Goal: Transaction & Acquisition: Obtain resource

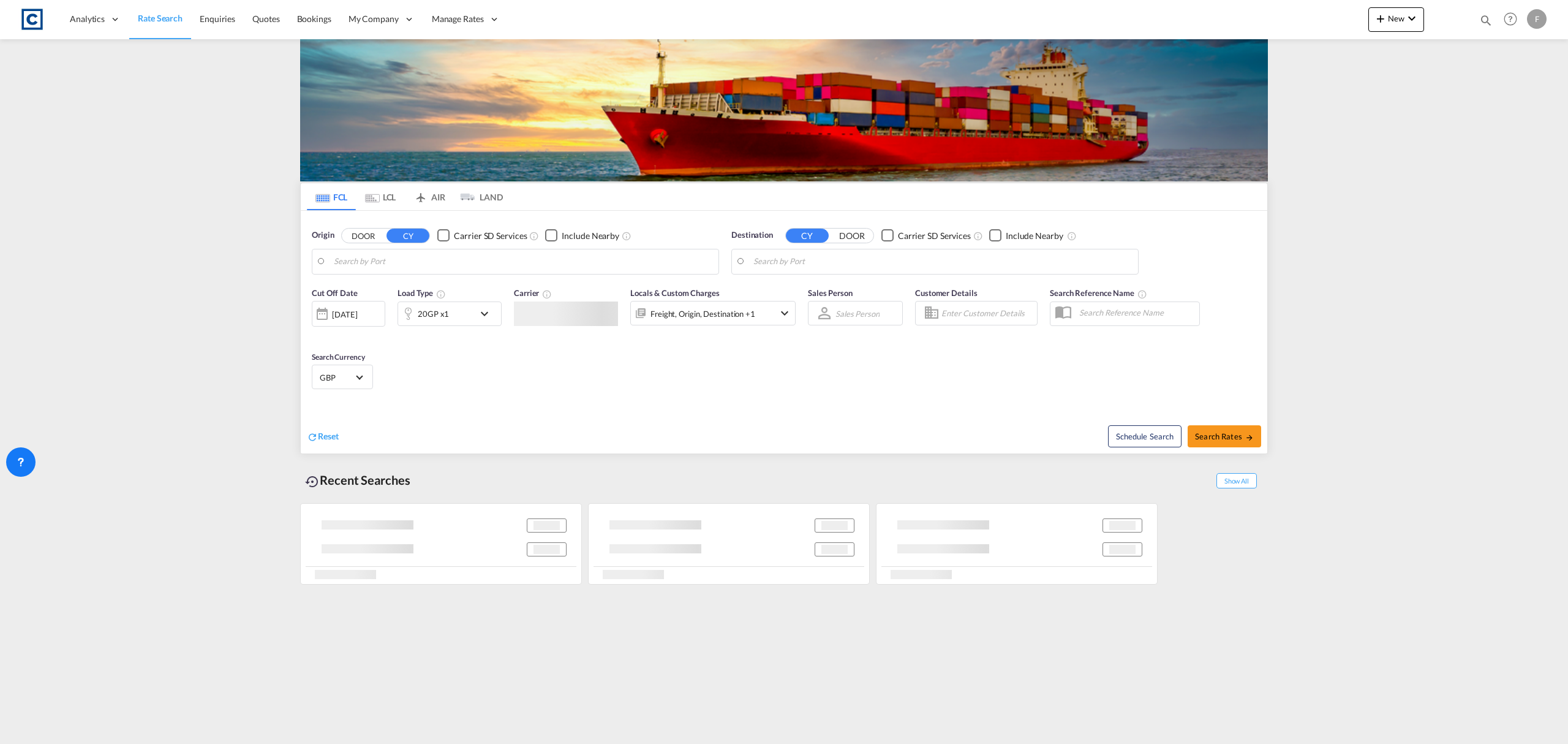
type input "GB-HD9, Kirklees"
type input "Aqaba, JOAQB"
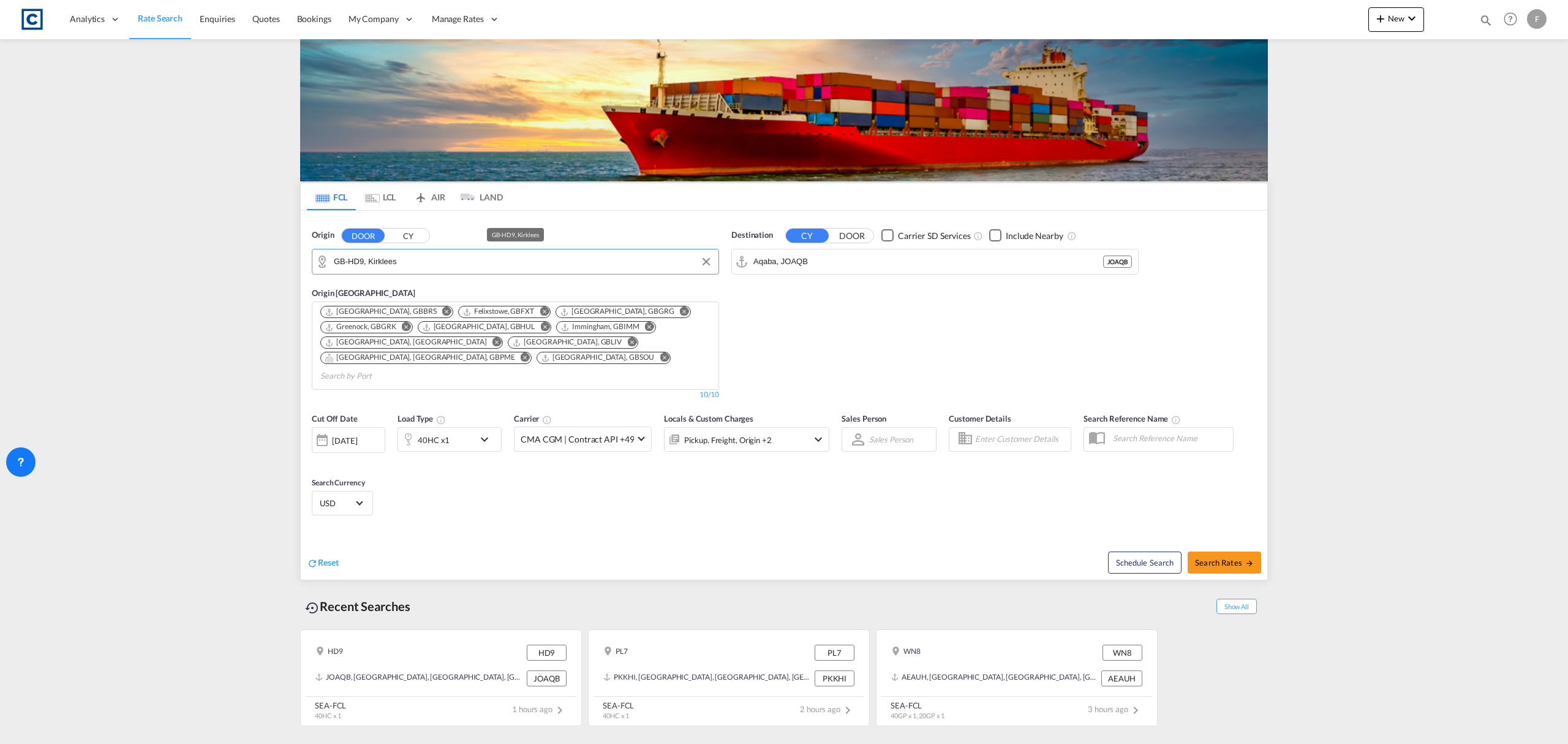
click at [391, 261] on input "GB-HD9, Kirklees" at bounding box center [523, 261] width 379 height 18
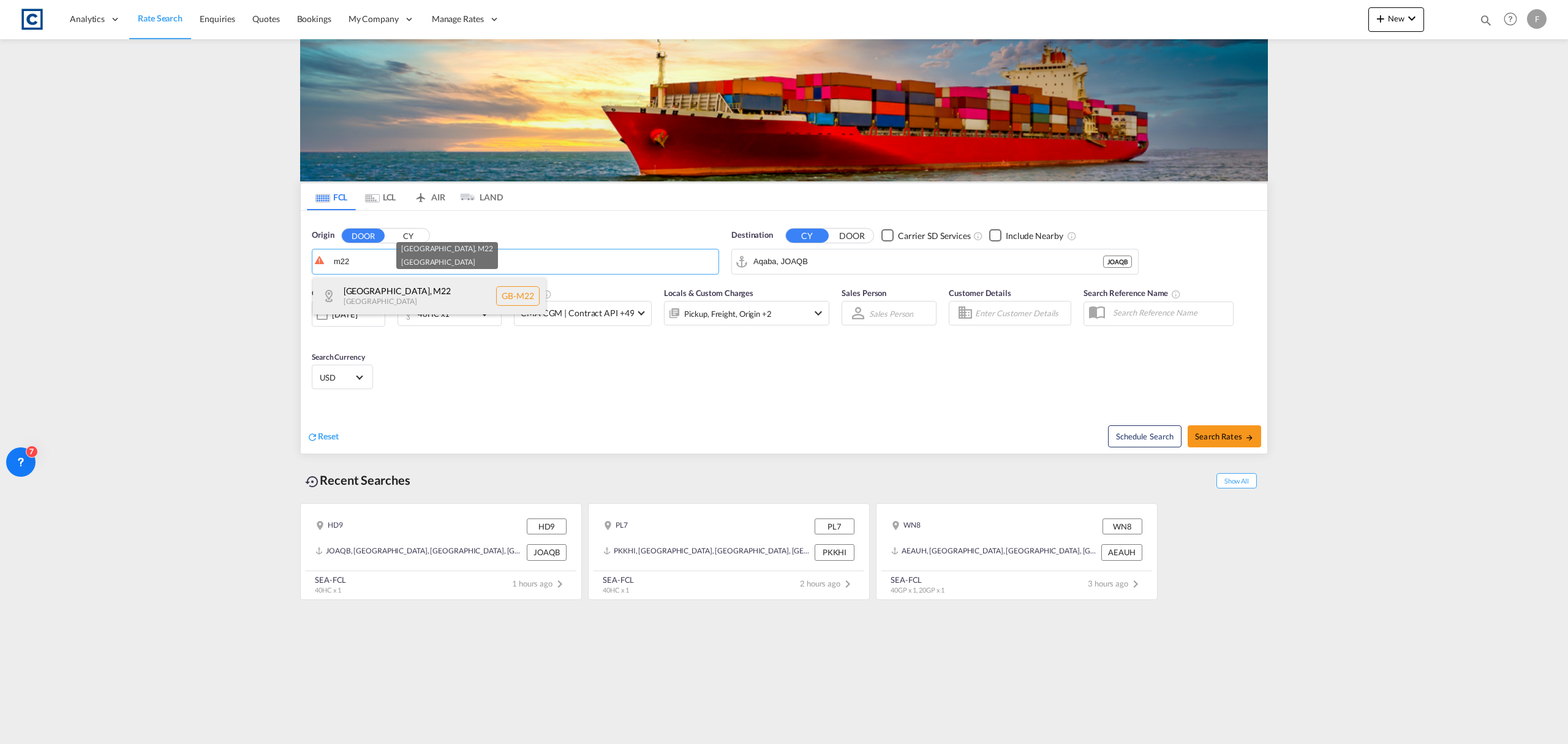
click at [410, 286] on div "[GEOGRAPHIC_DATA] , M22 [GEOGRAPHIC_DATA] [GEOGRAPHIC_DATA]-M22" at bounding box center [430, 296] width 232 height 37
type input "GB-M22, [GEOGRAPHIC_DATA]"
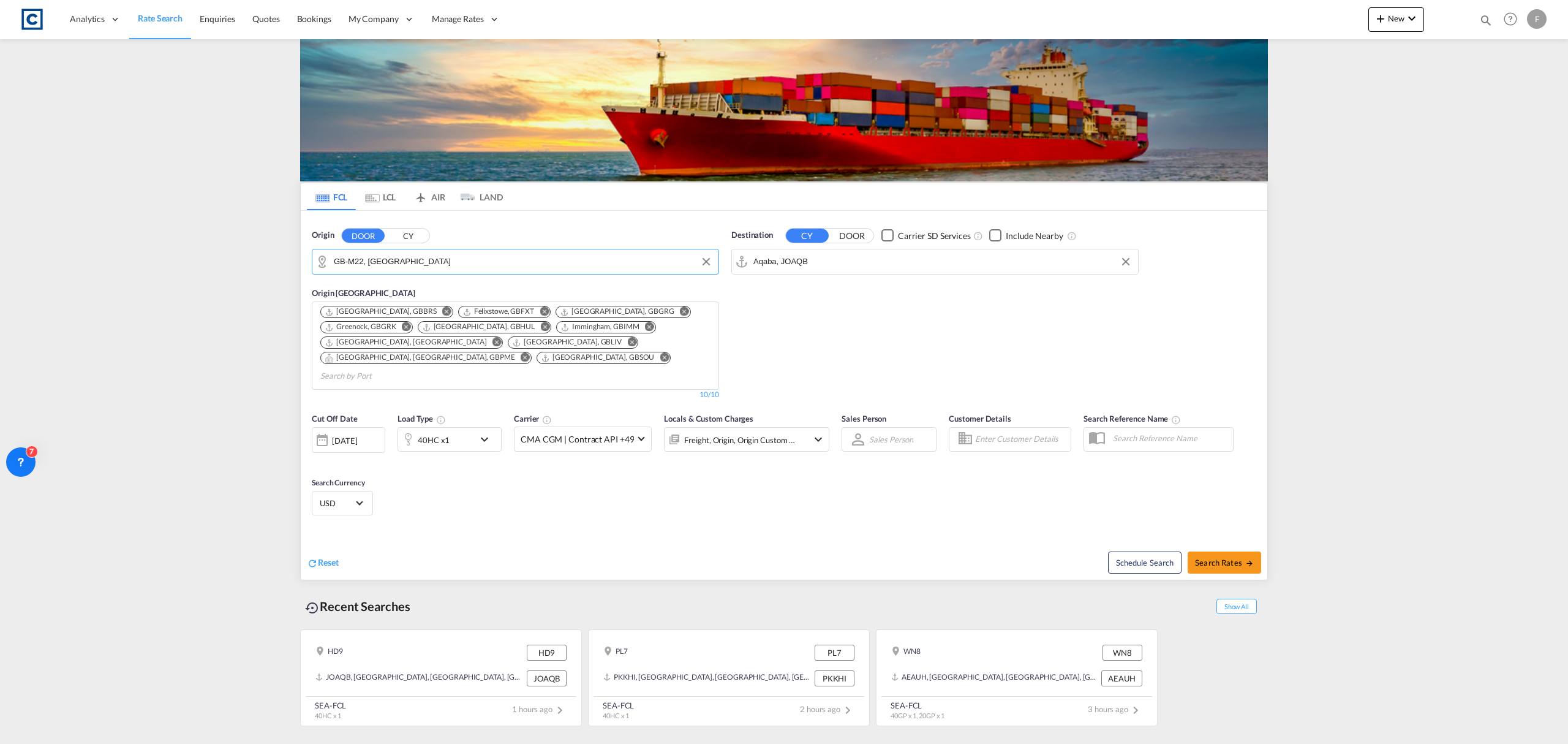
click at [791, 266] on input "Aqaba, JOAQB" at bounding box center [942, 261] width 379 height 18
type input "h"
click at [813, 288] on div "[GEOGRAPHIC_DATA] [GEOGRAPHIC_DATA]" at bounding box center [849, 296] width 232 height 37
type input "[GEOGRAPHIC_DATA], [GEOGRAPHIC_DATA]"
click at [1222, 558] on span "Search Rates" at bounding box center [1225, 562] width 59 height 10
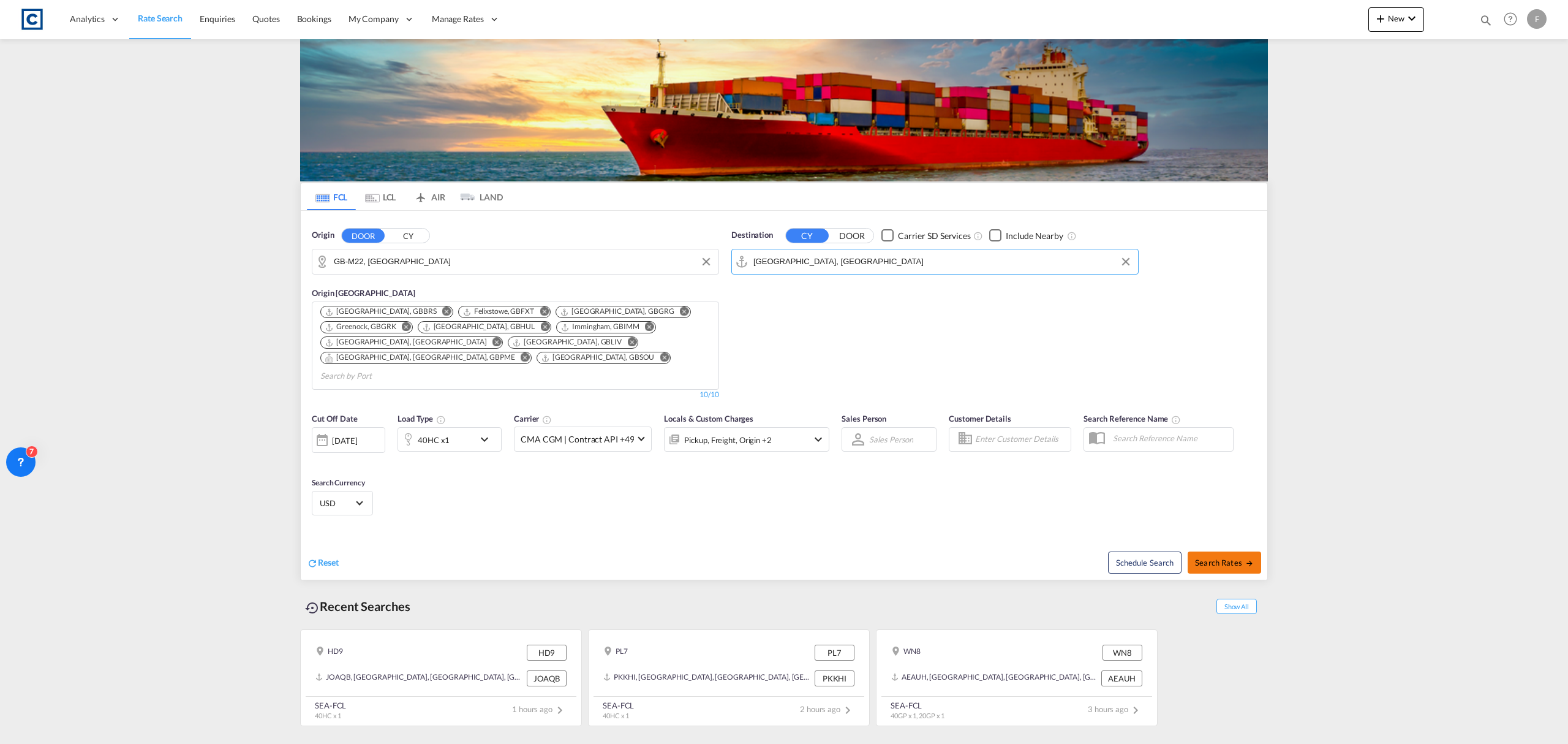
type input "M22 to AEJEA / [DATE]"
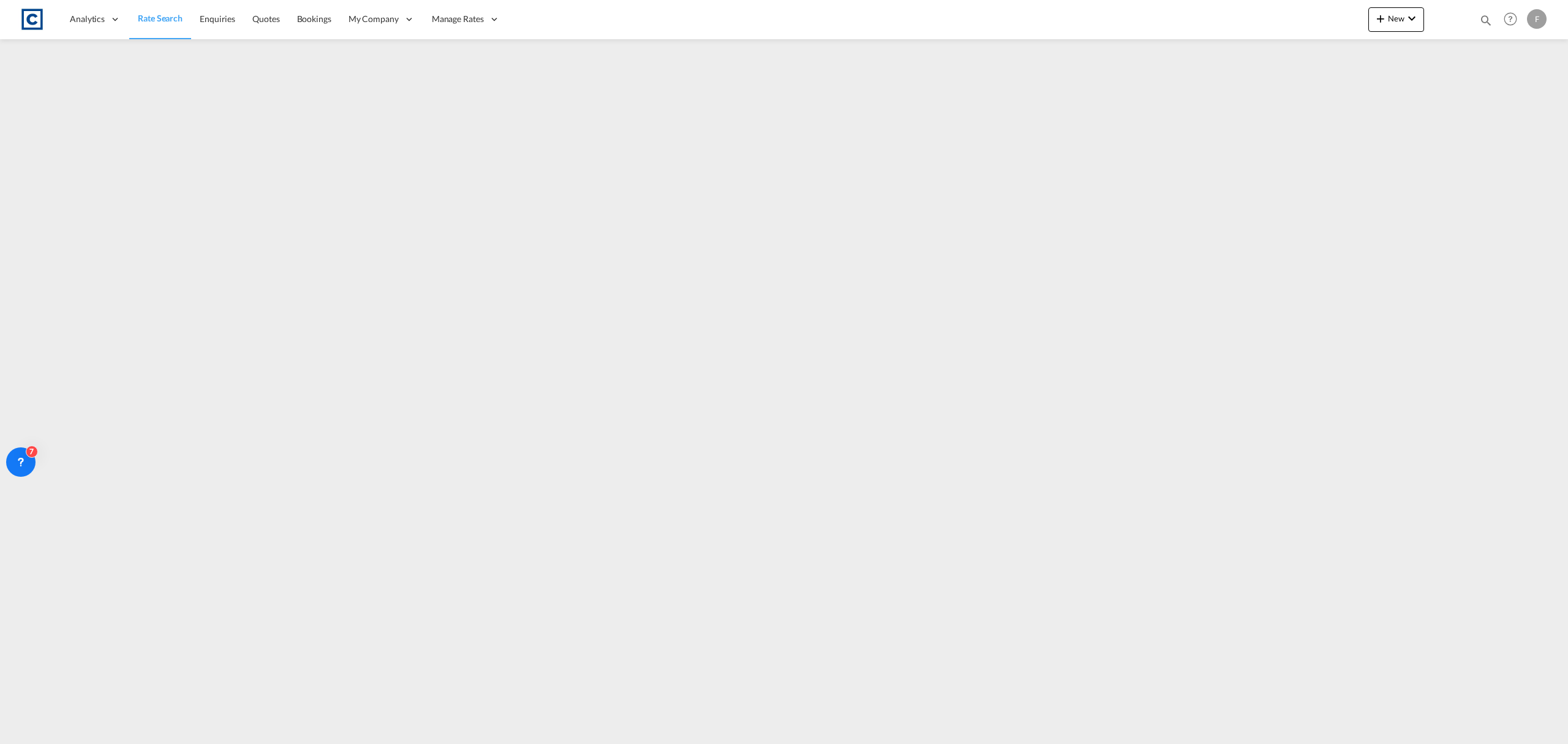
click at [165, 27] on link "Rate Search" at bounding box center [160, 19] width 62 height 40
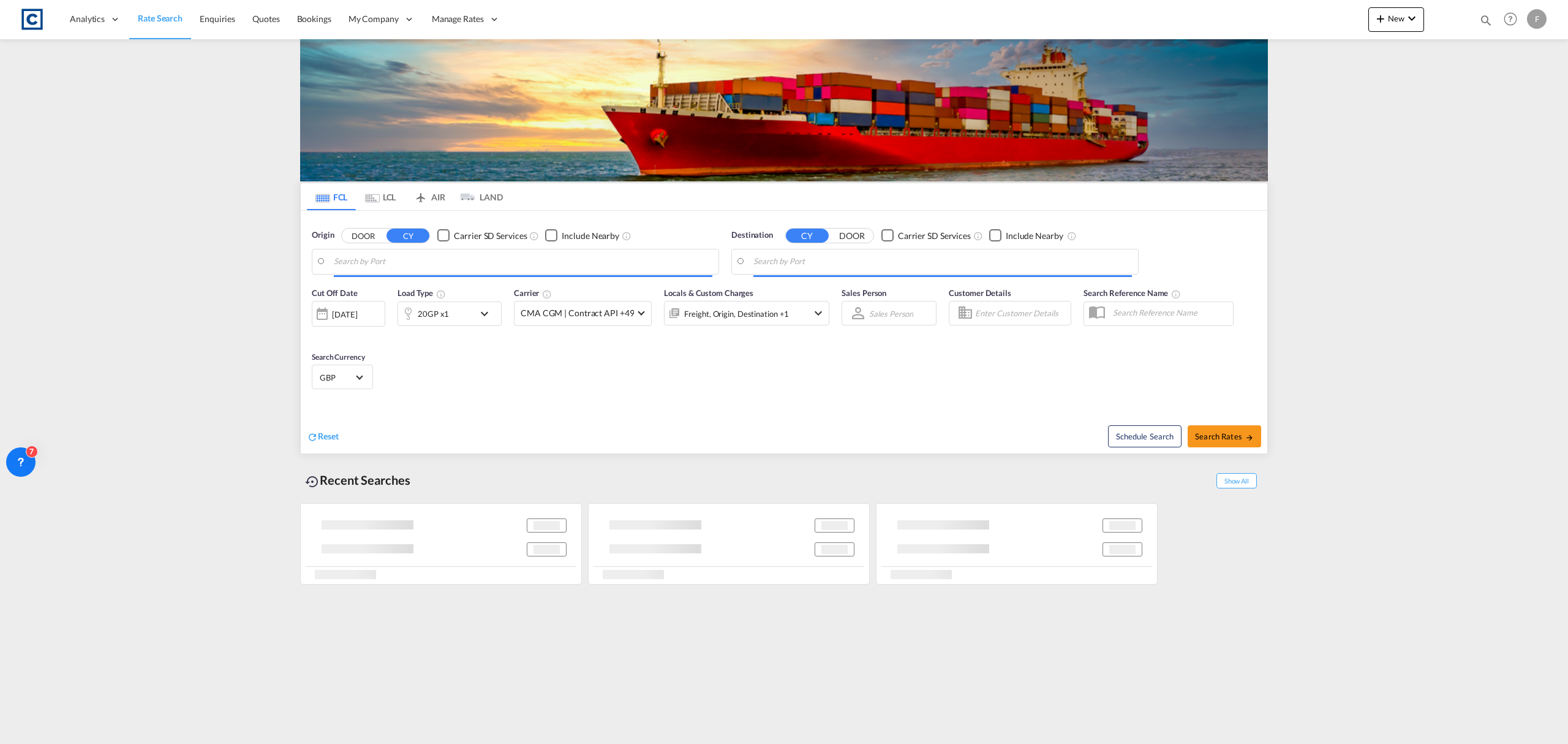
type input "GB-M22, [GEOGRAPHIC_DATA]"
type input "[GEOGRAPHIC_DATA], [GEOGRAPHIC_DATA]"
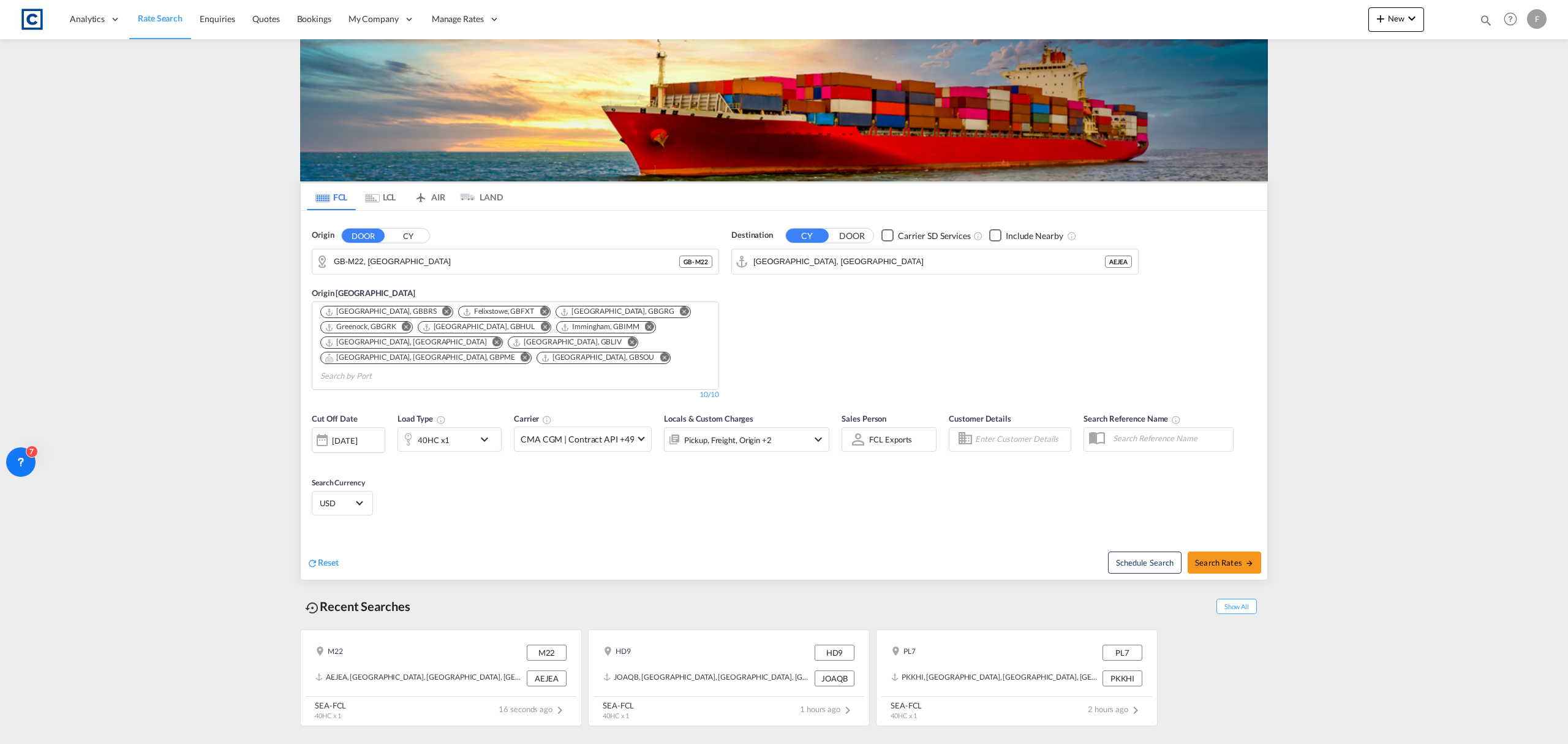
click at [413, 239] on button "CY" at bounding box center [408, 235] width 43 height 14
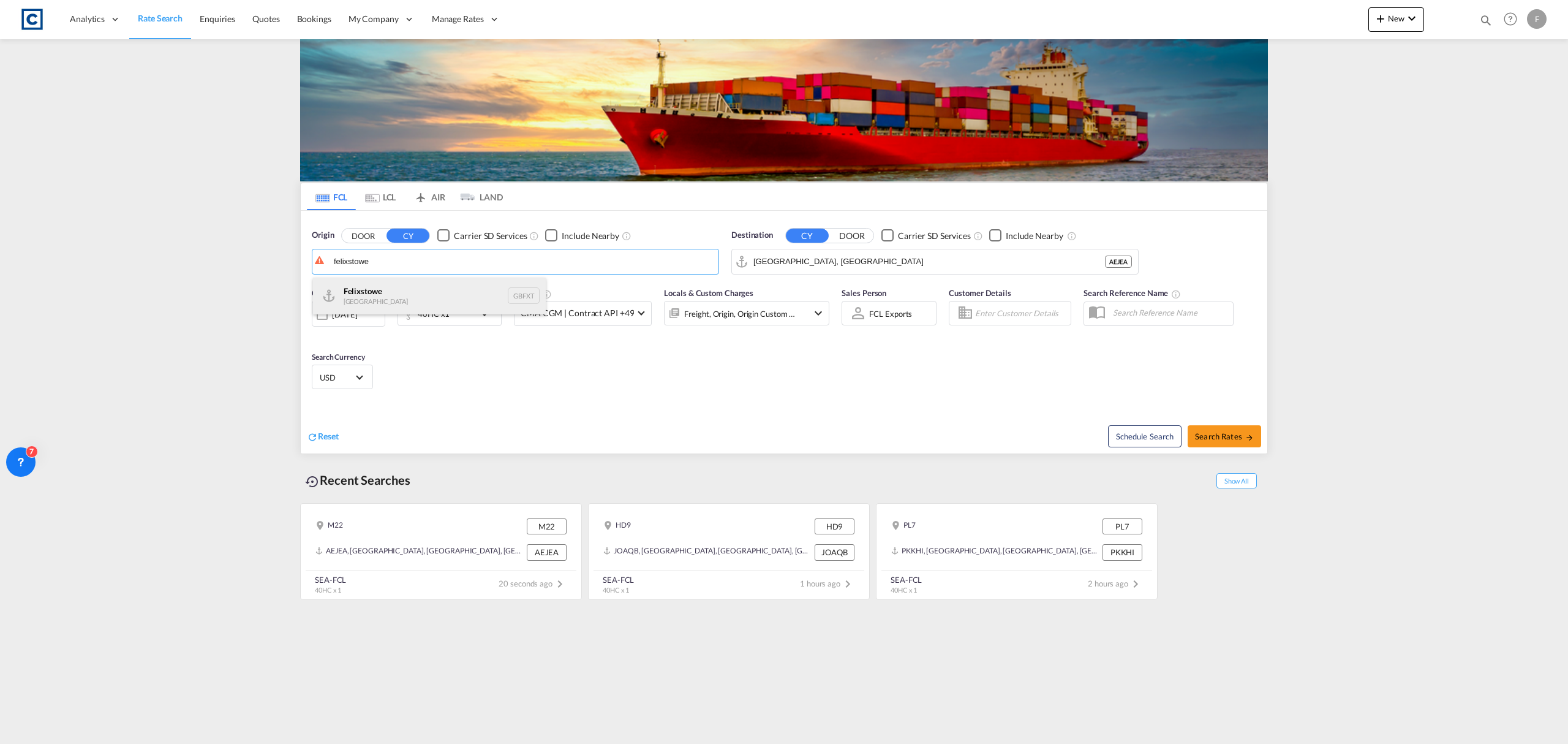
click at [405, 293] on div "Felixstowe [GEOGRAPHIC_DATA] GBFXT" at bounding box center [430, 296] width 232 height 37
type input "Felixstowe, GBFXT"
click at [1219, 442] on span "Search Rates" at bounding box center [1225, 436] width 59 height 10
type input "GBFXT to AEJEA / [DATE]"
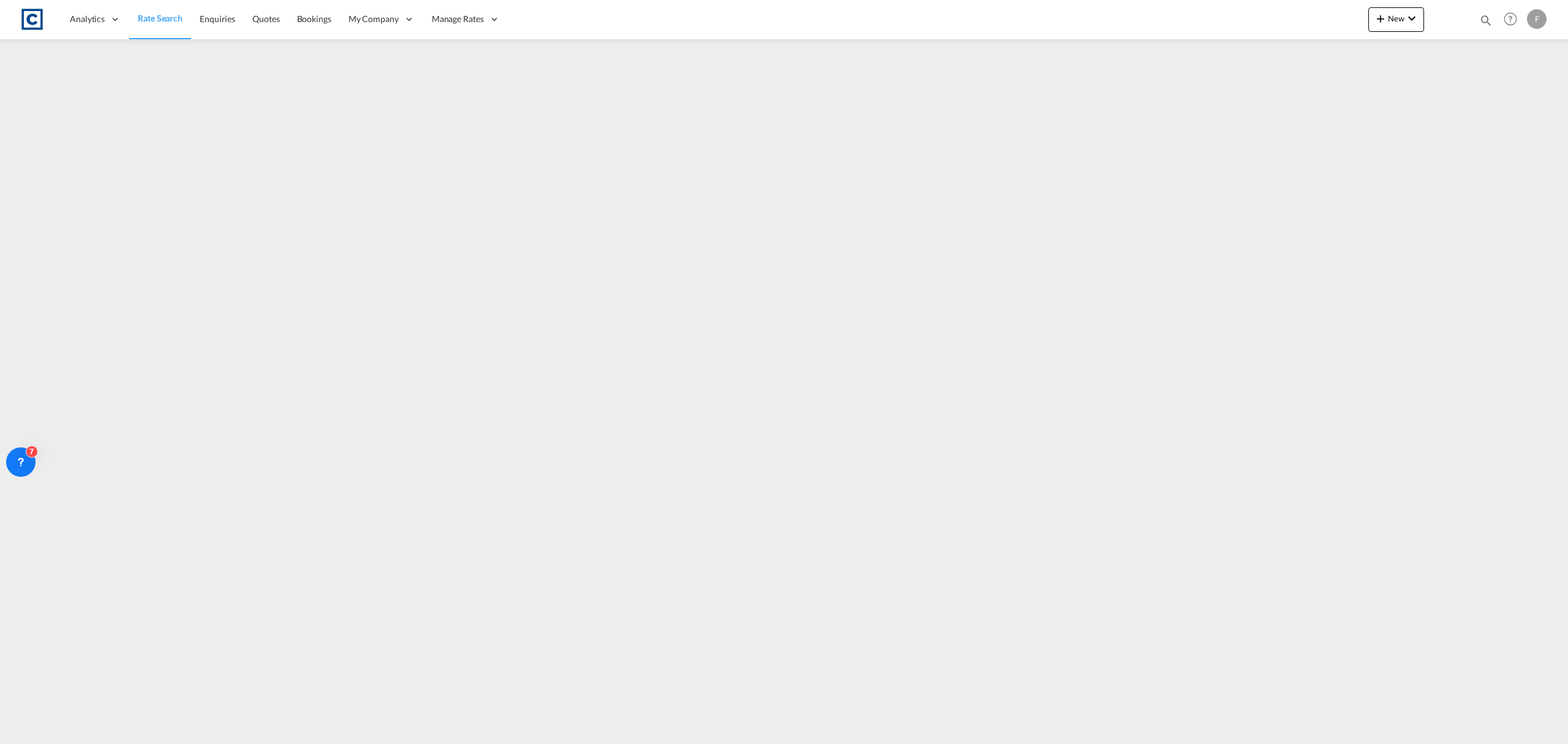
drag, startPoint x: 184, startPoint y: 24, endPoint x: 182, endPoint y: 32, distance: 8.2
click at [184, 24] on link "Rate Search" at bounding box center [160, 19] width 62 height 40
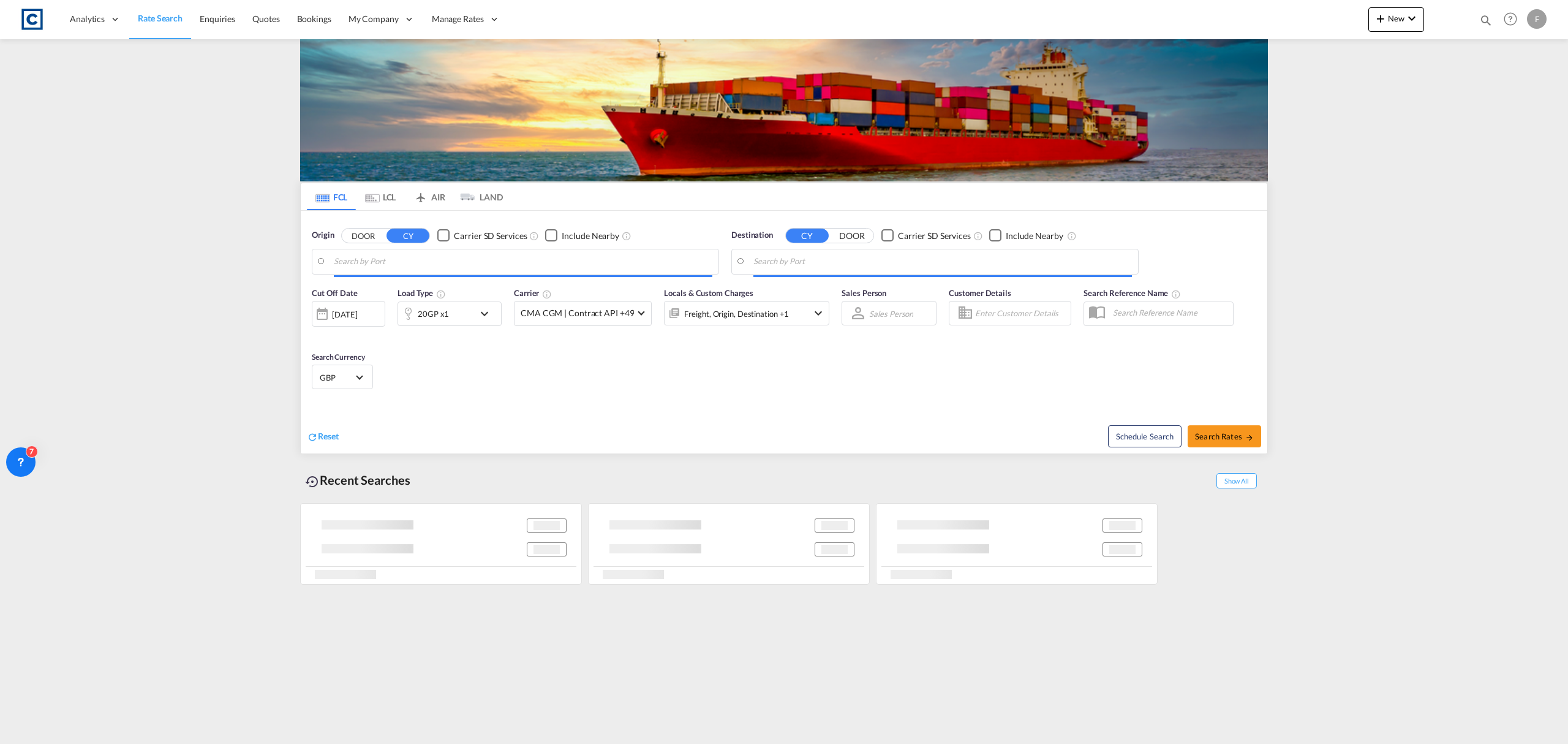
type input "Felixstowe, GBFXT"
type input "[GEOGRAPHIC_DATA], [GEOGRAPHIC_DATA]"
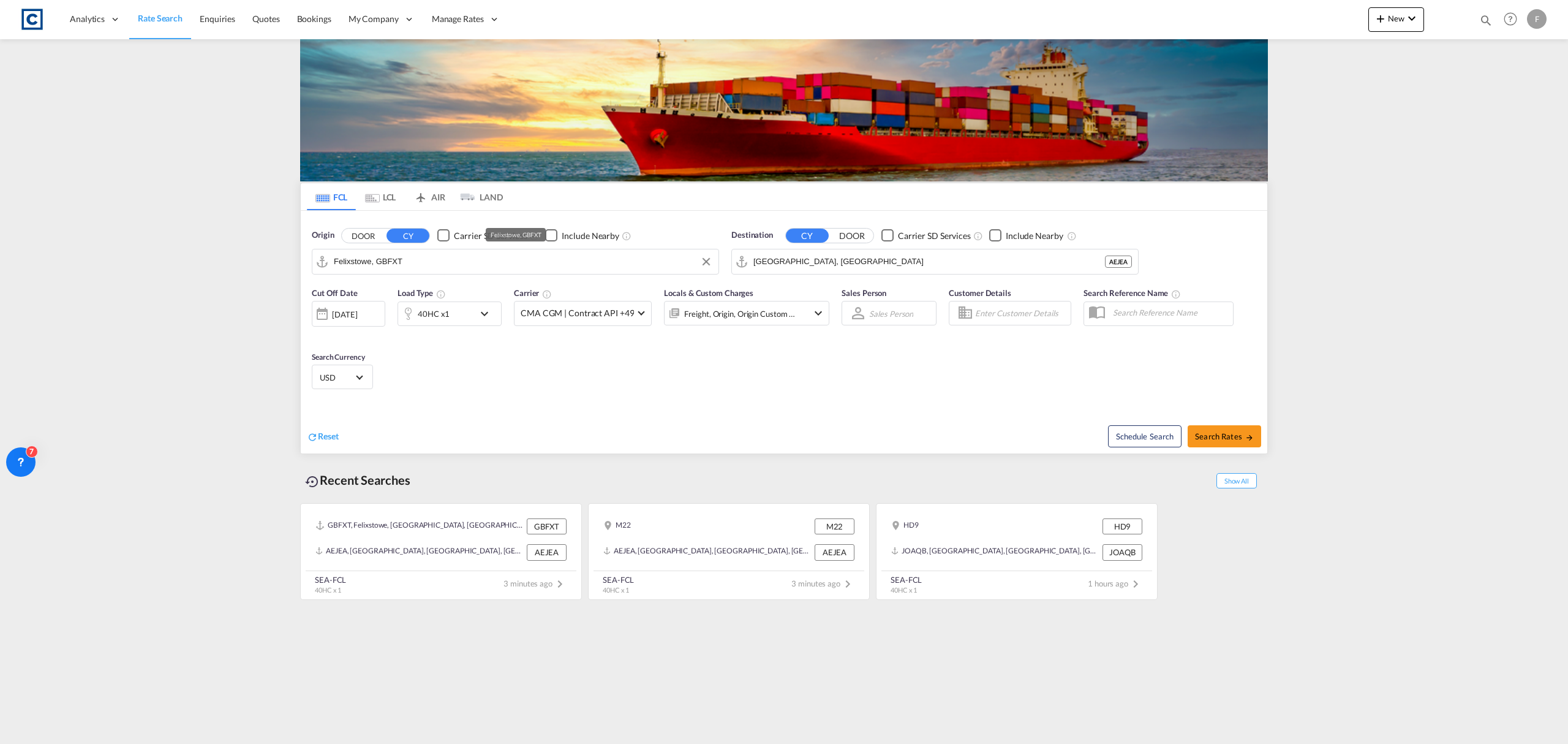
click at [397, 265] on input "Felixstowe, GBFXT" at bounding box center [523, 261] width 379 height 18
click at [409, 295] on div "[GEOGRAPHIC_DATA] [GEOGRAPHIC_DATA] [GEOGRAPHIC_DATA]" at bounding box center [430, 296] width 232 height 37
type input "[GEOGRAPHIC_DATA], [GEOGRAPHIC_DATA]"
click at [797, 258] on input "[GEOGRAPHIC_DATA], [GEOGRAPHIC_DATA]" at bounding box center [942, 261] width 379 height 18
click at [785, 291] on div "Shuwa ikh Kuwait KWSWK" at bounding box center [849, 296] width 232 height 37
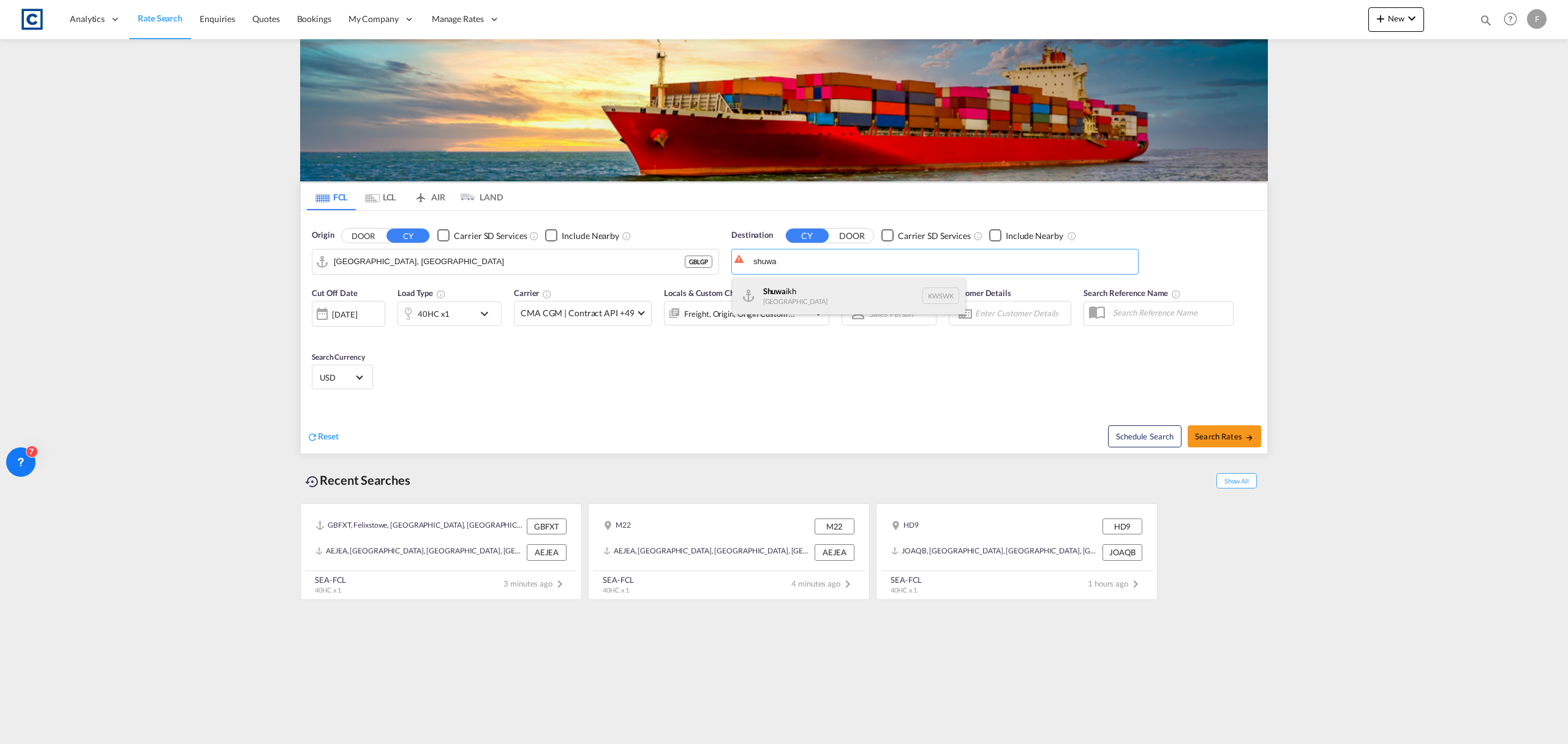
type input "Shuwaikh, KWSWK"
click at [1236, 434] on span "Search Rates" at bounding box center [1225, 436] width 59 height 10
type input "GBLGP to KWSWK / [DATE]"
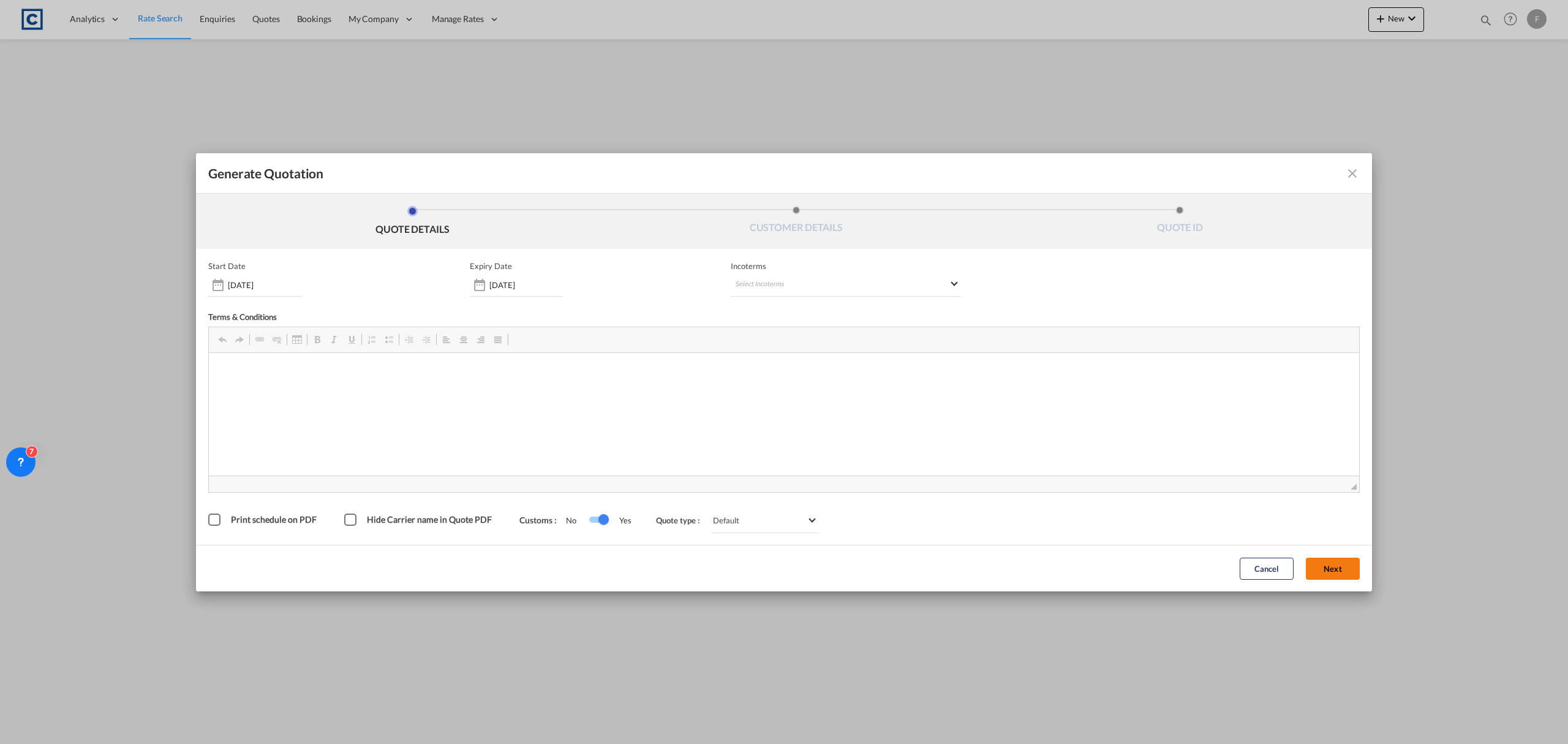
click at [1316, 486] on span "◢" at bounding box center [784, 483] width 1150 height 16
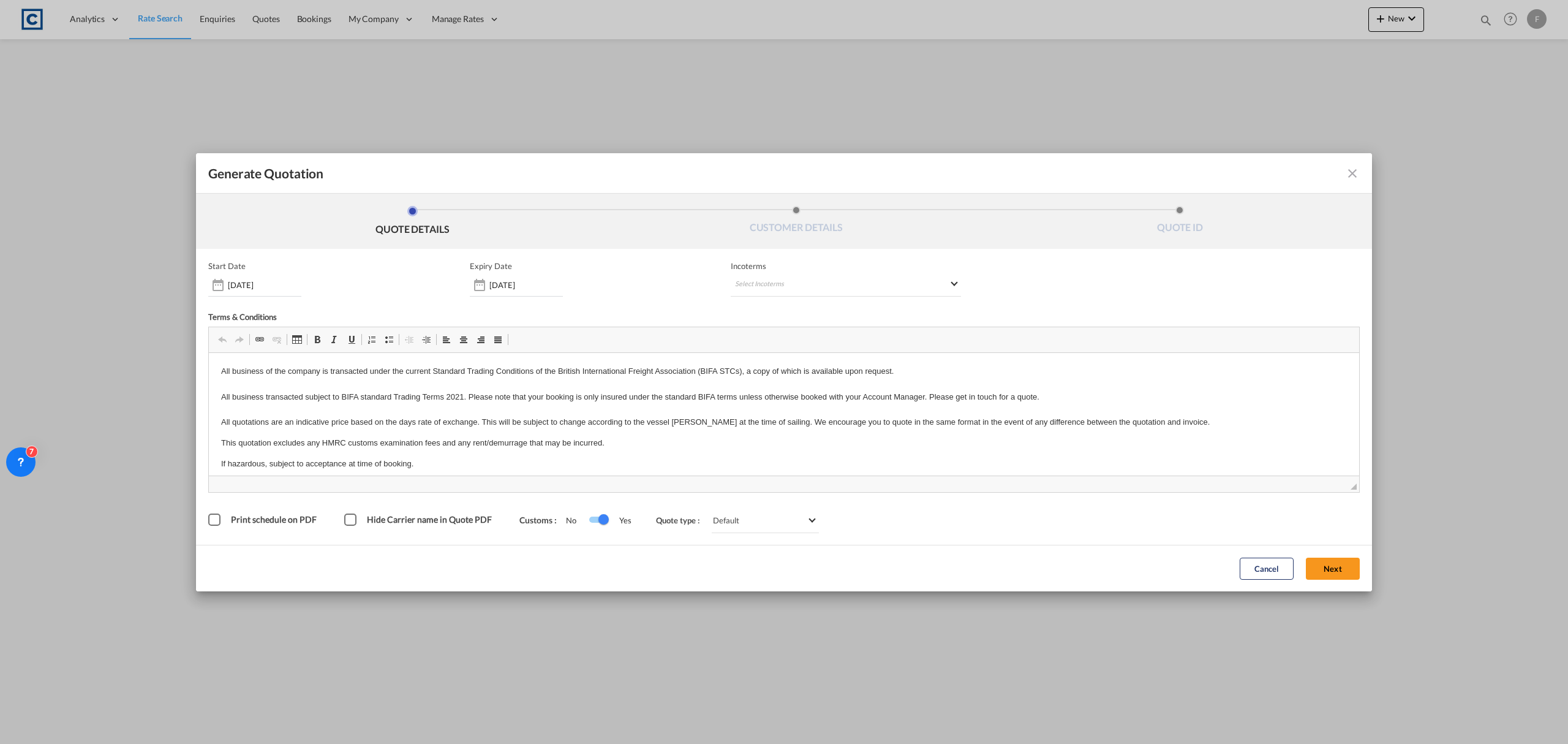
click at [1333, 581] on div "Cancel Next" at bounding box center [1300, 569] width 132 height 34
click at [1339, 570] on button "Next" at bounding box center [1333, 569] width 54 height 22
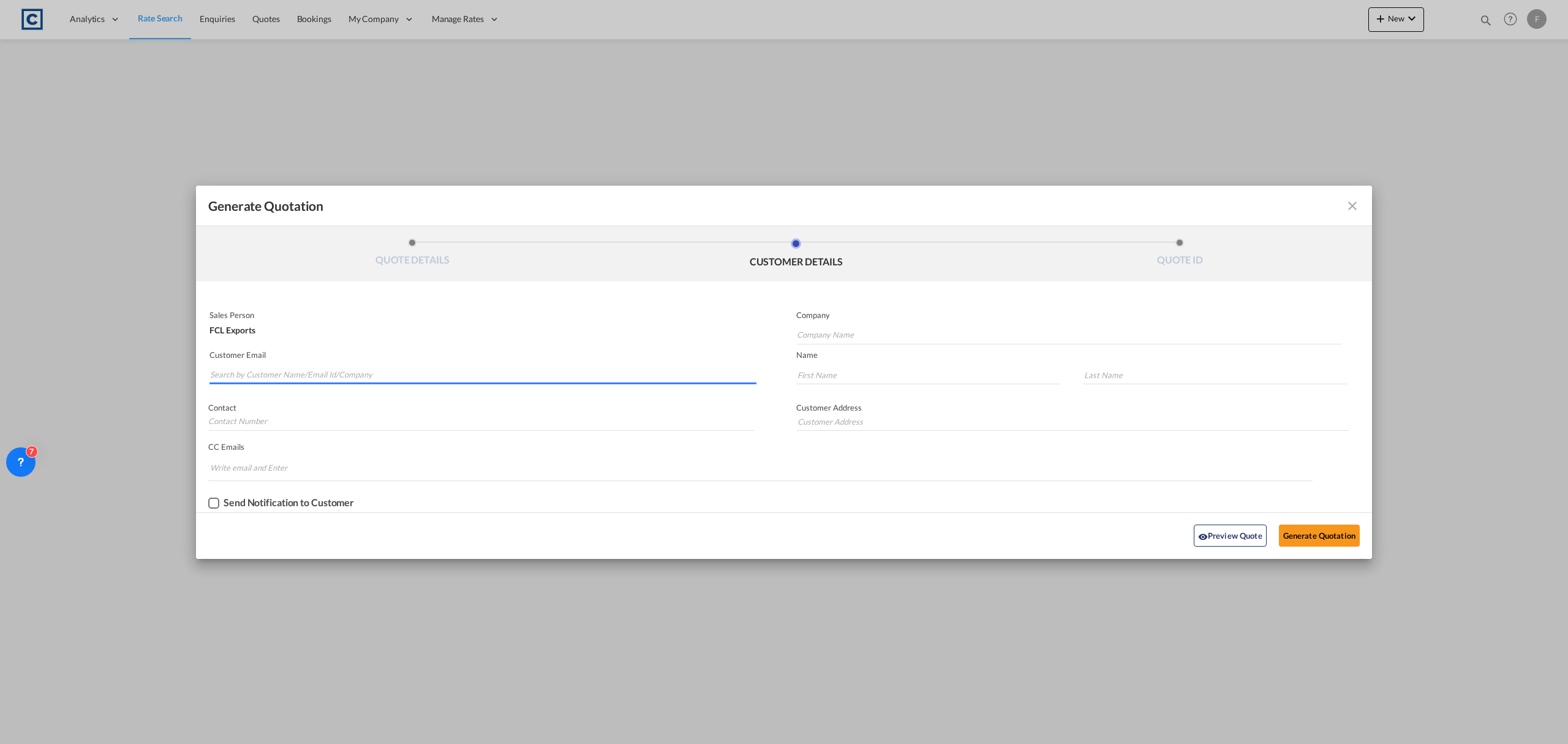
click at [329, 370] on input "Search by Customer Name/Email Id/Company" at bounding box center [483, 375] width 546 height 18
paste input "[EMAIL_ADDRESS][DOMAIN_NAME]"
type input "[EMAIL_ADDRESS][DOMAIN_NAME]"
click at [911, 378] on input "Generate QuotationQUOTE ..." at bounding box center [928, 375] width 264 height 18
type input "Jeslo"
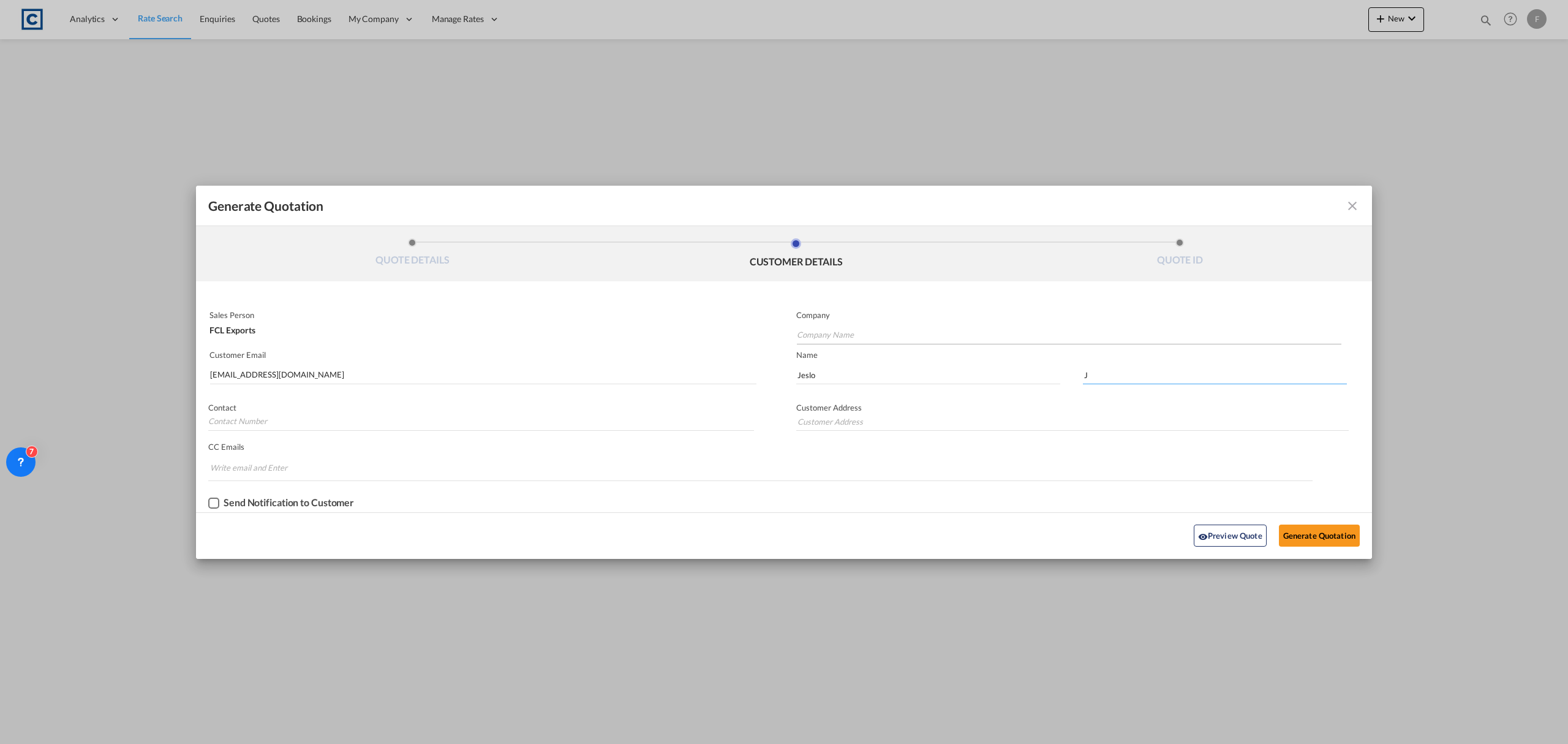
type input "J"
click at [867, 334] on input "Company Name" at bounding box center [1069, 335] width 544 height 18
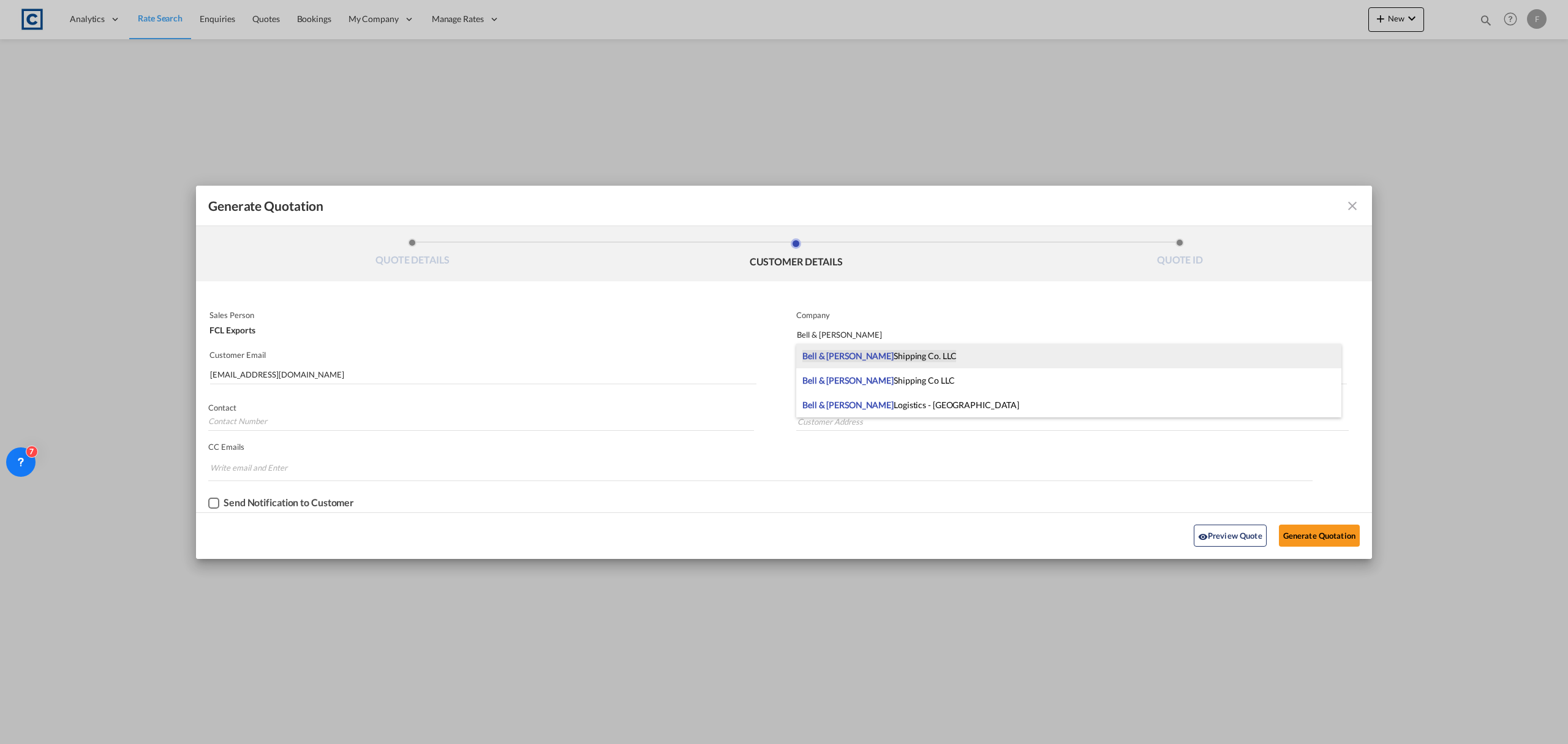
click at [863, 350] on span "Bell & [PERSON_NAME] Shipping Co. LLC" at bounding box center [879, 356] width 154 height 13
type input "Bell & [PERSON_NAME] Shipping Co. LLC"
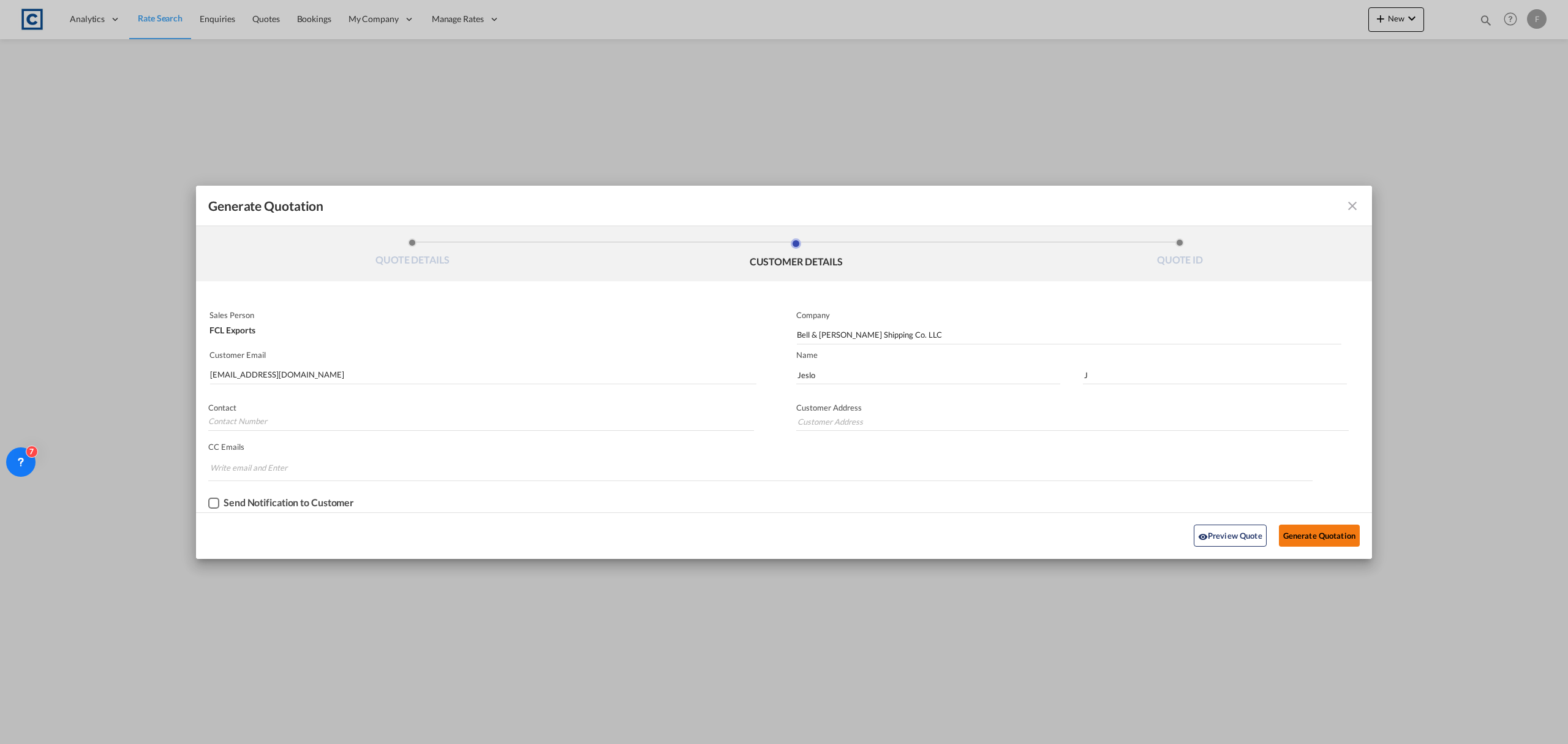
click at [1346, 536] on button "Generate Quotation" at bounding box center [1319, 536] width 81 height 22
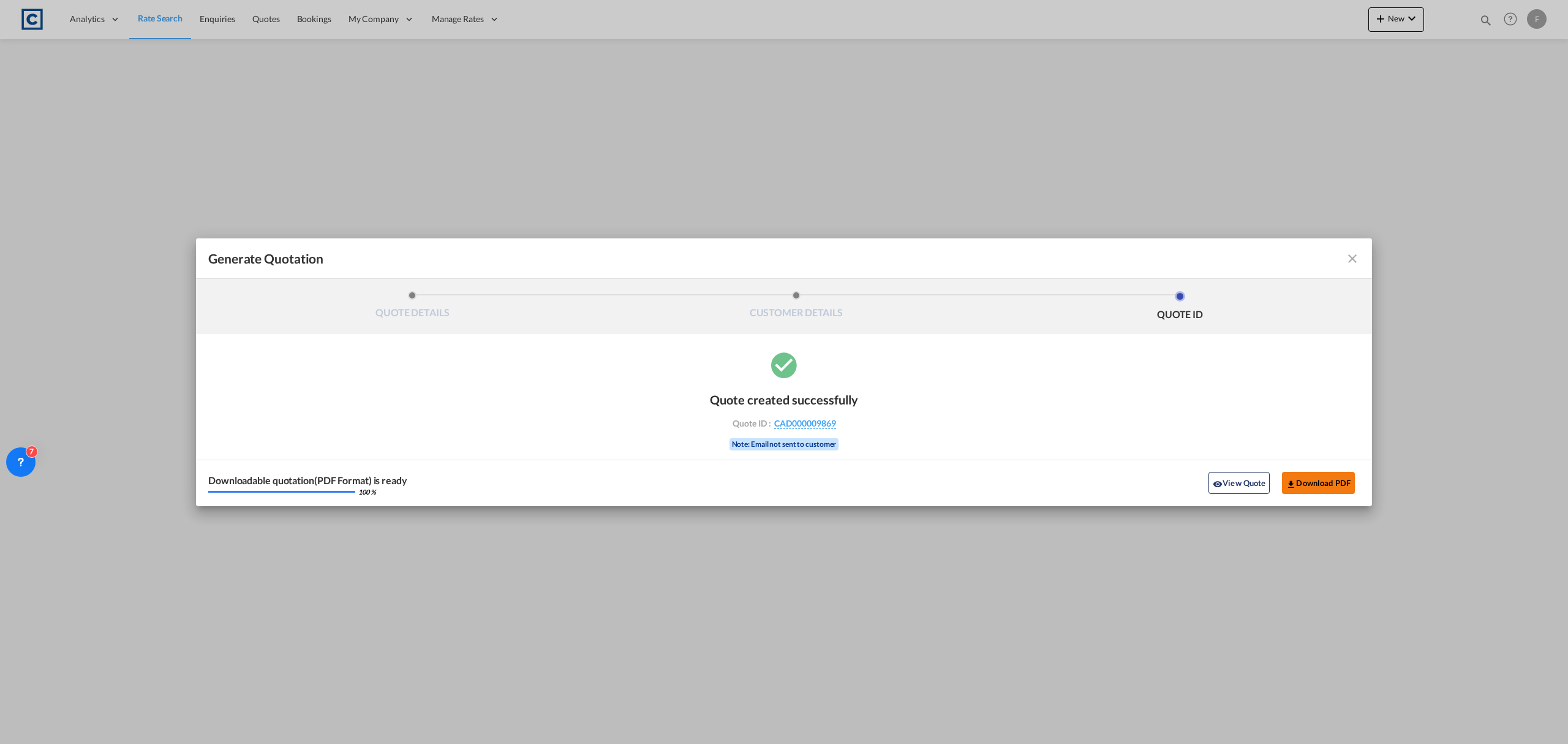
click at [1332, 484] on button "Download PDF" at bounding box center [1318, 483] width 73 height 22
